Goal: Information Seeking & Learning: Learn about a topic

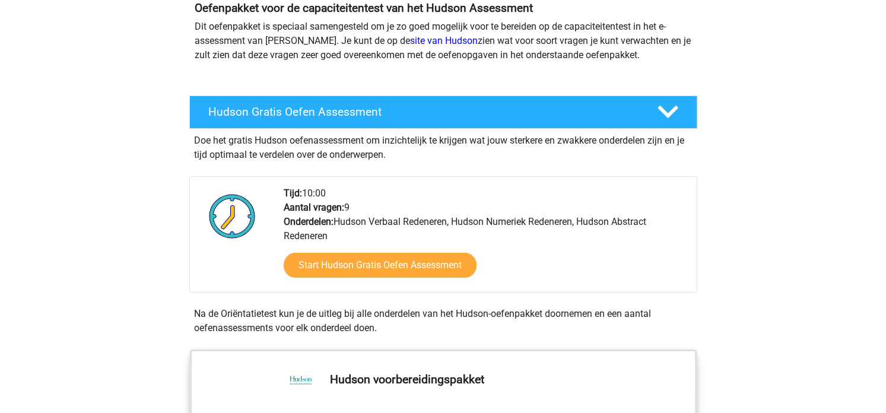
scroll to position [133, 0]
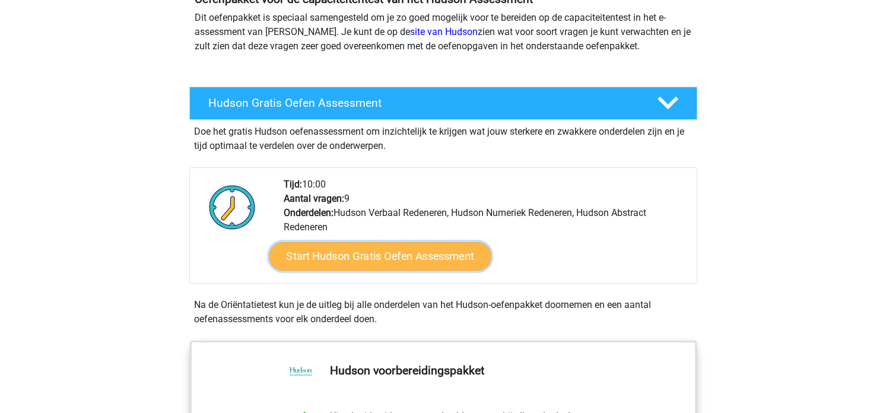
click at [418, 258] on link "Start Hudson Gratis Oefen Assessment" at bounding box center [380, 256] width 222 height 28
